Goal: Task Accomplishment & Management: Complete application form

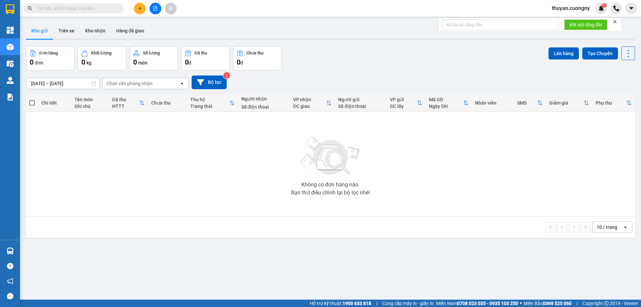
click at [106, 4] on span at bounding box center [73, 8] width 100 height 10
paste input "0972944506"
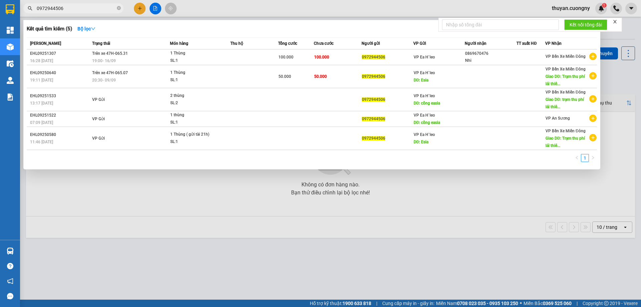
drag, startPoint x: 69, startPoint y: 8, endPoint x: 7, endPoint y: -3, distance: 63.4
click at [7, 0] on html "Kết quả tìm kiếm ( 5 ) Bộ lọc Mã ĐH Trạng thái Món hàng Thu hộ Tổng cước Chưa c…" at bounding box center [320, 153] width 641 height 307
paste input "359646135"
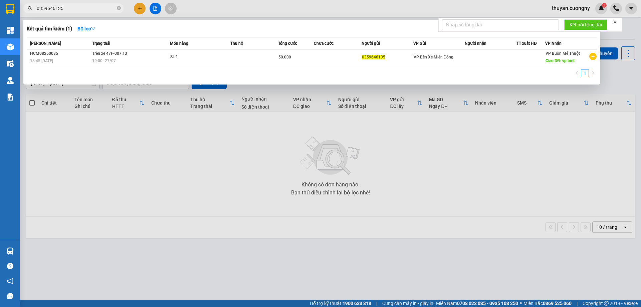
type input "0359646135"
click at [617, 23] on icon "close" at bounding box center [615, 21] width 5 height 5
click at [117, 8] on icon "close-circle" at bounding box center [119, 8] width 4 height 4
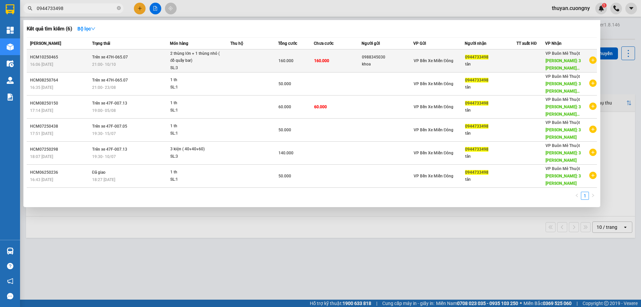
type input "0944733498"
click at [81, 63] on div "16:06 [DATE]" at bounding box center [60, 64] width 60 height 7
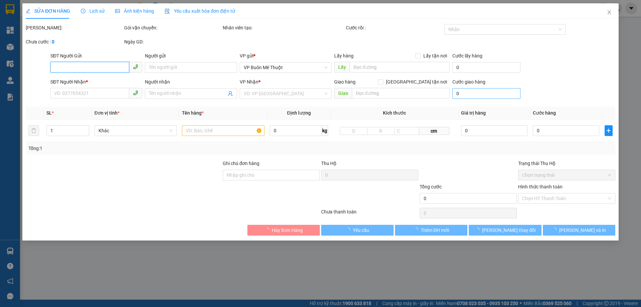
type input "0988345030"
type input "khoa"
type input "0944733498"
type input "tân"
type input "3 [PERSON_NAME] tp bmt"
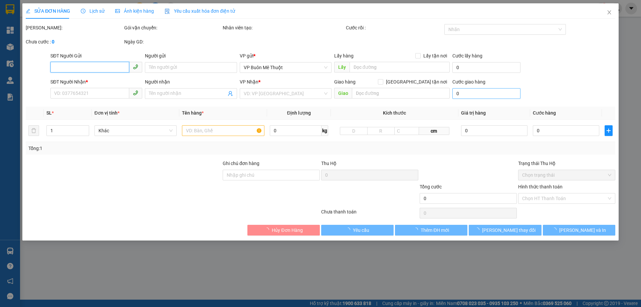
type input "160.000"
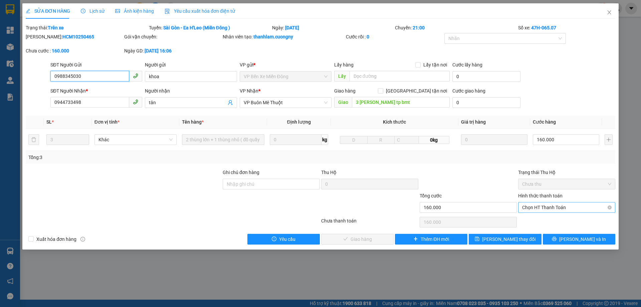
click at [560, 209] on span "Chọn HT Thanh Toán" at bounding box center [566, 207] width 89 height 10
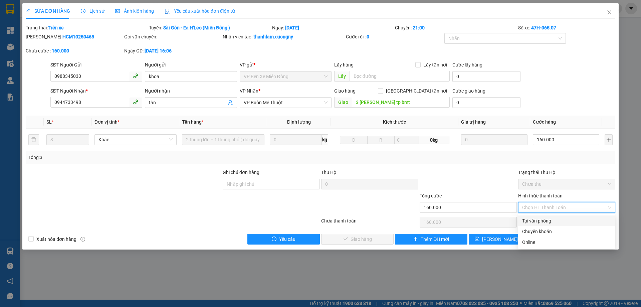
click at [540, 220] on div "Tại văn phòng" at bounding box center [566, 220] width 89 height 7
type input "0"
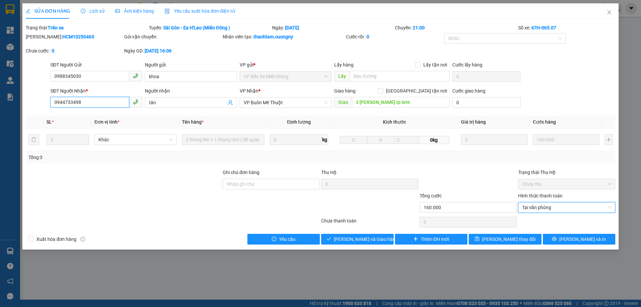
click at [68, 99] on input "0944733498" at bounding box center [89, 102] width 79 height 11
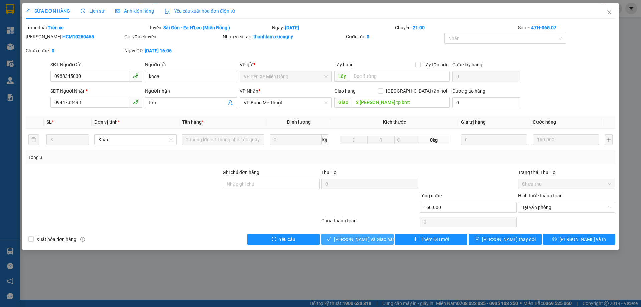
click at [368, 238] on span "[PERSON_NAME] và Giao hàng" at bounding box center [366, 238] width 64 height 7
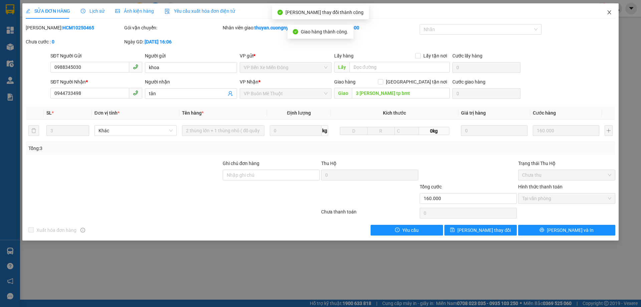
click at [607, 11] on icon "close" at bounding box center [609, 12] width 5 height 5
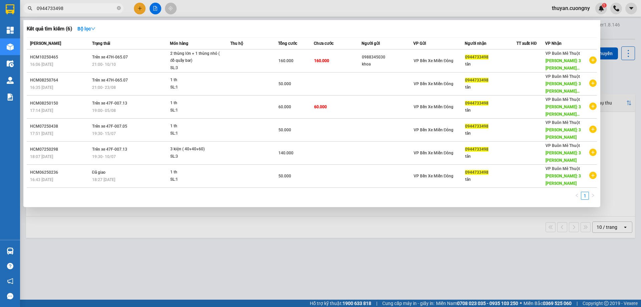
click at [73, 10] on input "0944733498" at bounding box center [76, 8] width 79 height 7
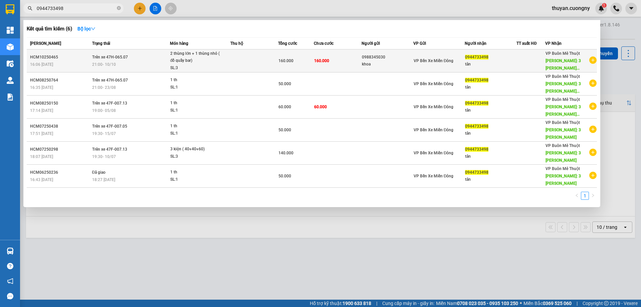
click at [84, 55] on div "HCM10250465" at bounding box center [60, 57] width 60 height 7
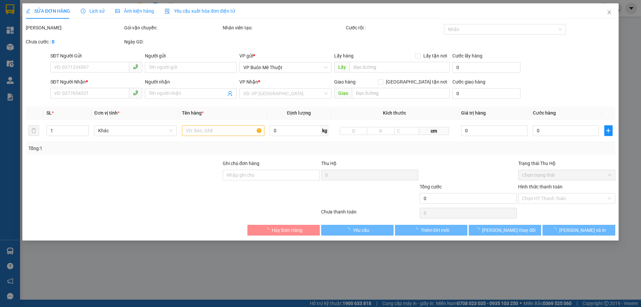
type input "0988345030"
type input "khoa"
type input "0944733498"
type input "tân"
type input "3 [PERSON_NAME] tp bmt"
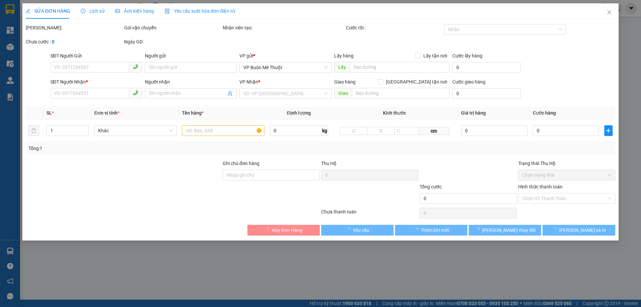
type input "160.000"
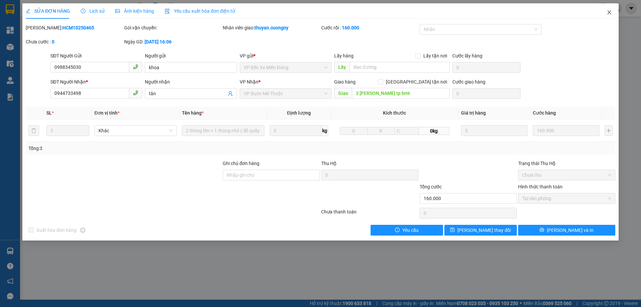
click at [606, 9] on span "Close" at bounding box center [609, 12] width 19 height 19
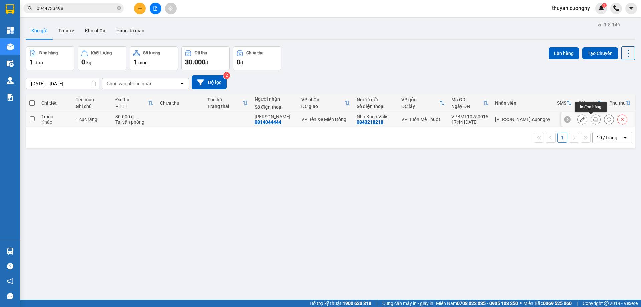
click at [593, 120] on icon at bounding box center [595, 119] width 5 height 5
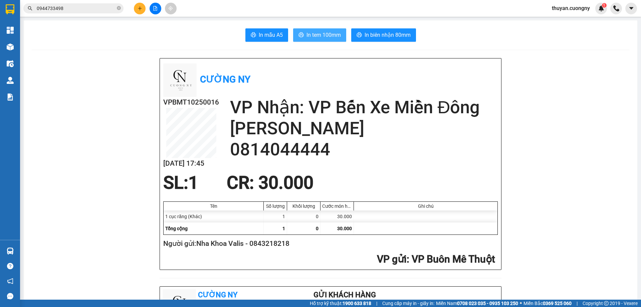
click at [313, 36] on span "In tem 100mm" at bounding box center [324, 35] width 34 height 8
